Goal: Unclear

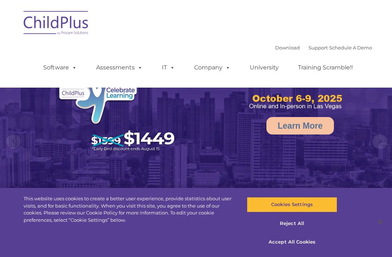
select select "MEDIUM"
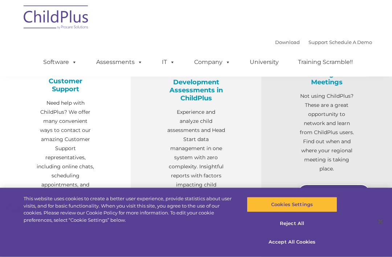
scroll to position [278, 0]
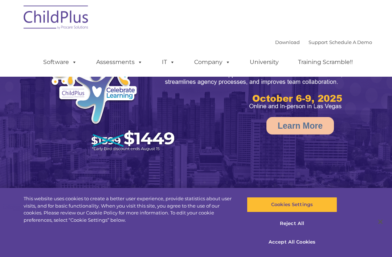
scroll to position [316, 0]
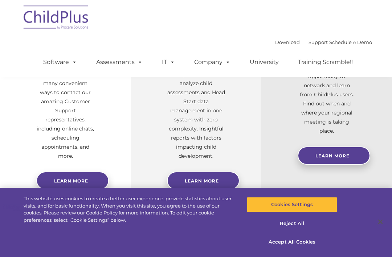
select select "MEDIUM"
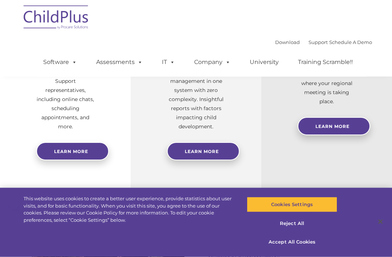
scroll to position [345, 0]
click at [309, 212] on button "Cookies Settings" at bounding box center [292, 204] width 90 height 15
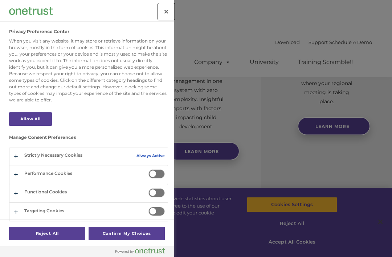
click at [171, 10] on button "Close" at bounding box center [166, 12] width 16 height 16
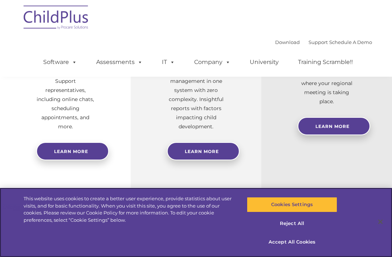
click at [307, 250] on button "Accept All Cookies" at bounding box center [292, 241] width 90 height 15
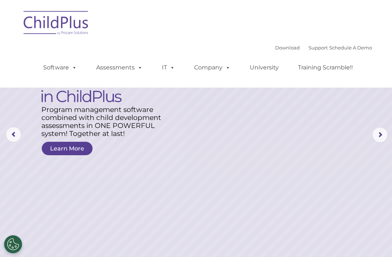
scroll to position [0, 0]
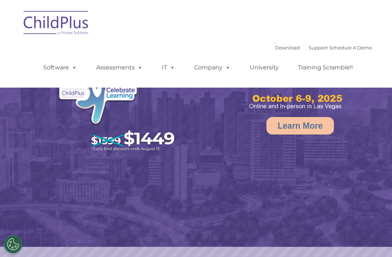
select select "MEDIUM"
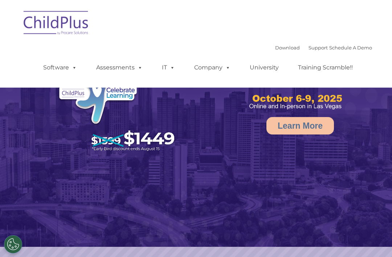
select select "MEDIUM"
